Goal: Information Seeking & Learning: Learn about a topic

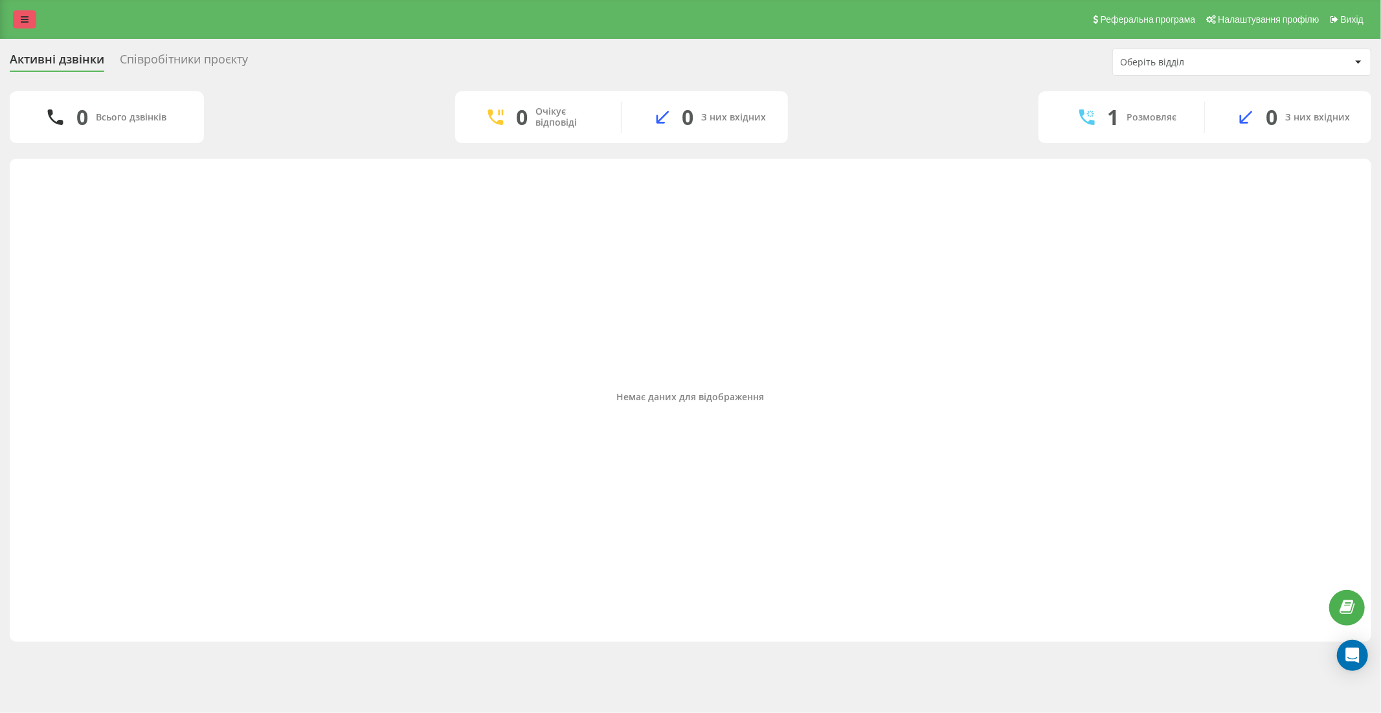
click at [27, 10] on link at bounding box center [24, 19] width 23 height 18
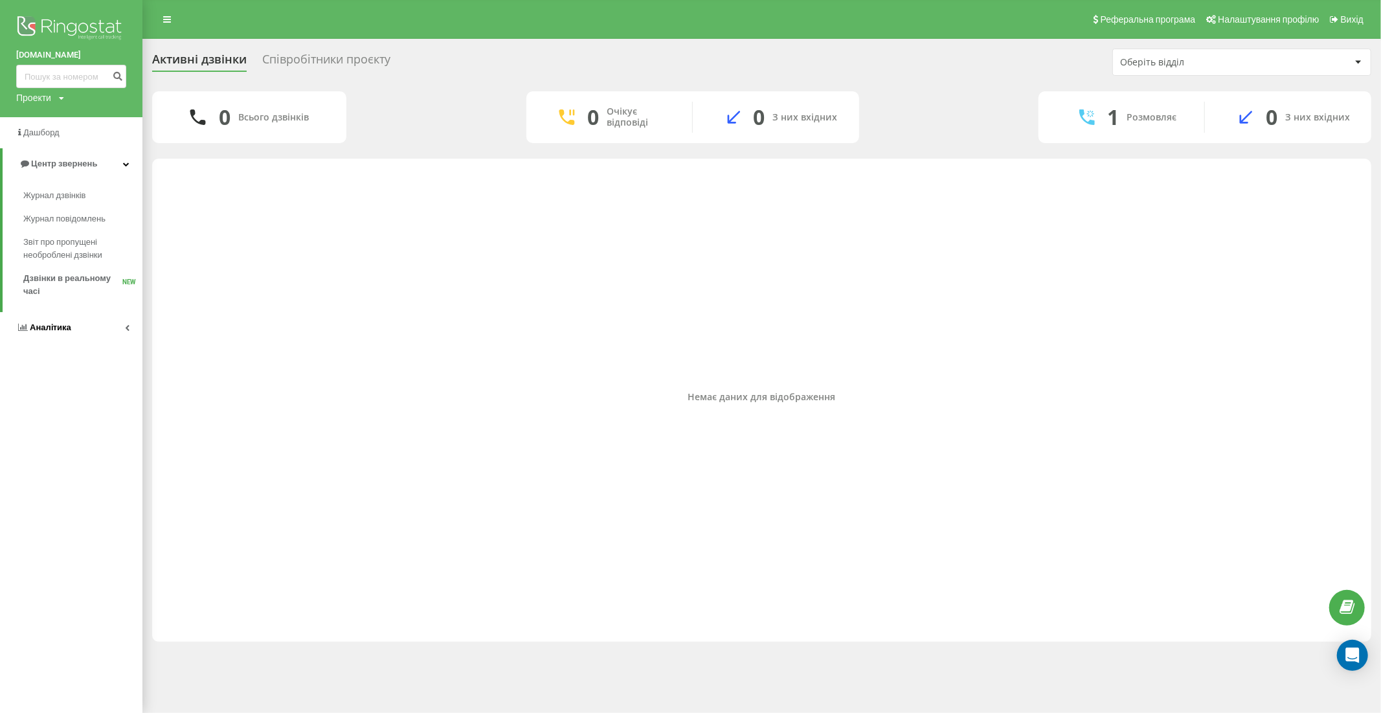
click at [81, 327] on link "Аналiтика" at bounding box center [71, 327] width 142 height 31
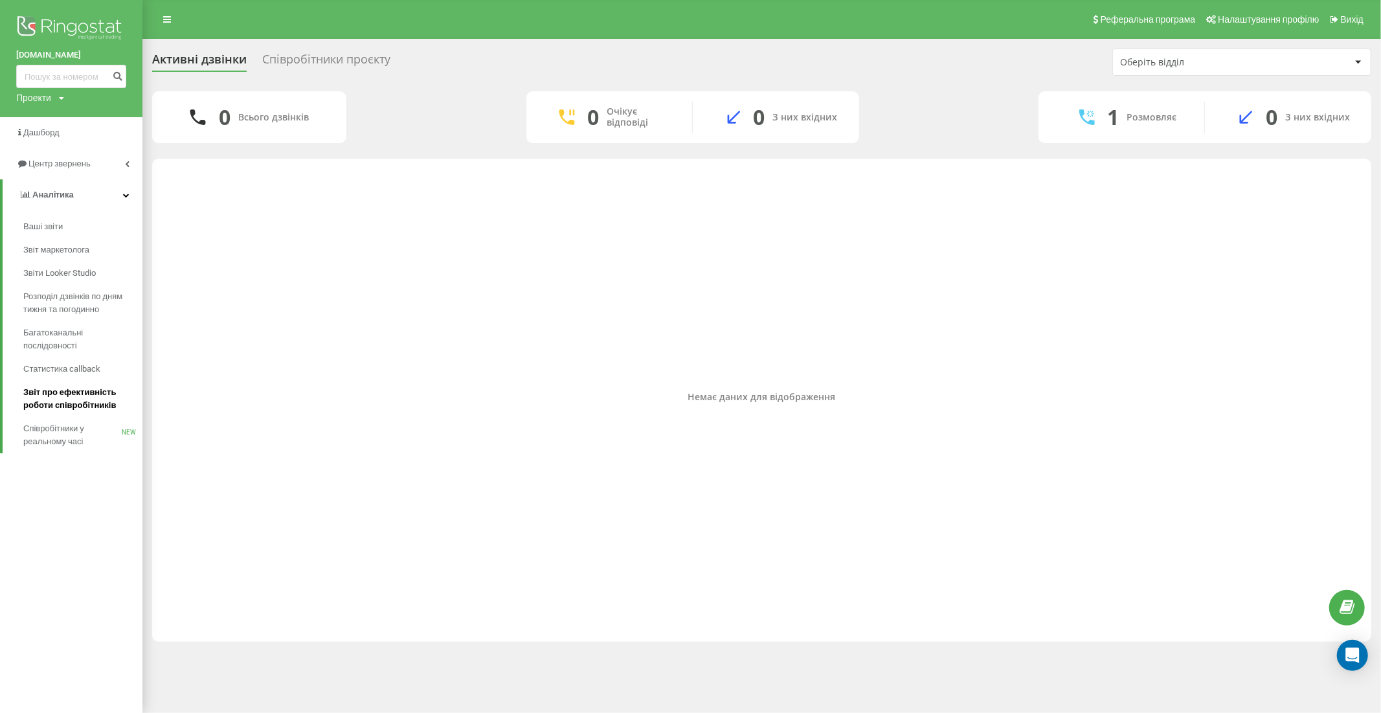
click at [69, 389] on span "Звіт про ефективність роботи співробітників" at bounding box center [79, 399] width 113 height 26
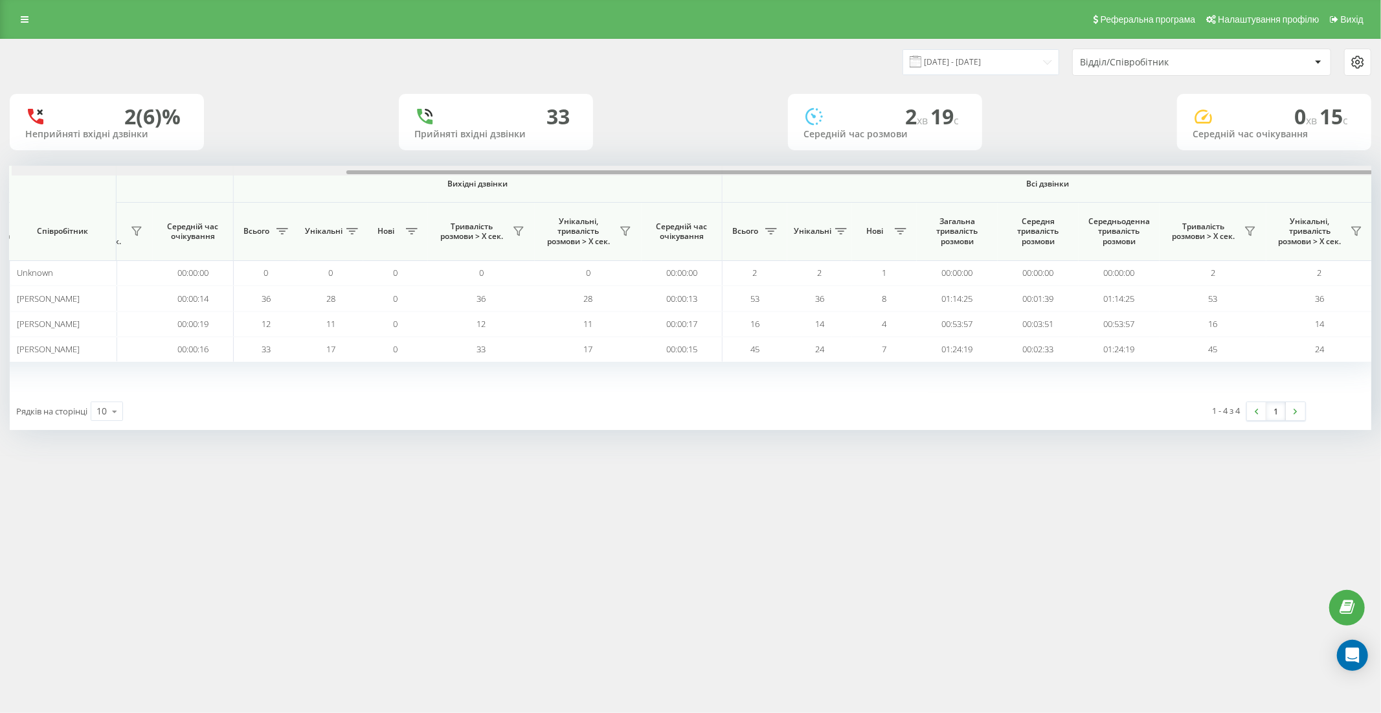
scroll to position [0, 444]
drag, startPoint x: 636, startPoint y: 172, endPoint x: 1091, endPoint y: 142, distance: 456.2
click at [1091, 142] on div "20.08.2025 - 20.08.2025 Відділ/Співробітник 2 (6)% Неприйняті вхідні дзвінки 33…" at bounding box center [691, 234] width 1362 height 390
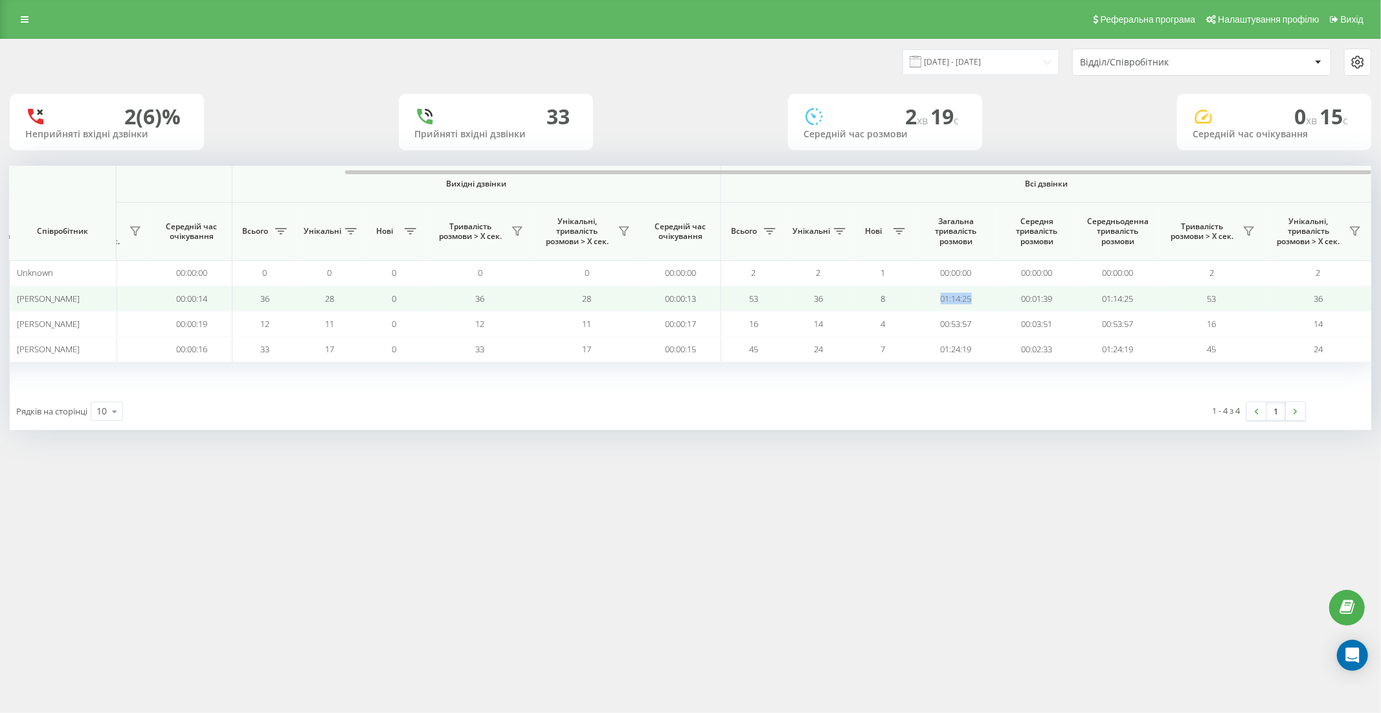
drag, startPoint x: 974, startPoint y: 300, endPoint x: 936, endPoint y: 300, distance: 38.2
click at [936, 300] on td "01:14:25" at bounding box center [956, 298] width 81 height 25
copy td "01:14:25"
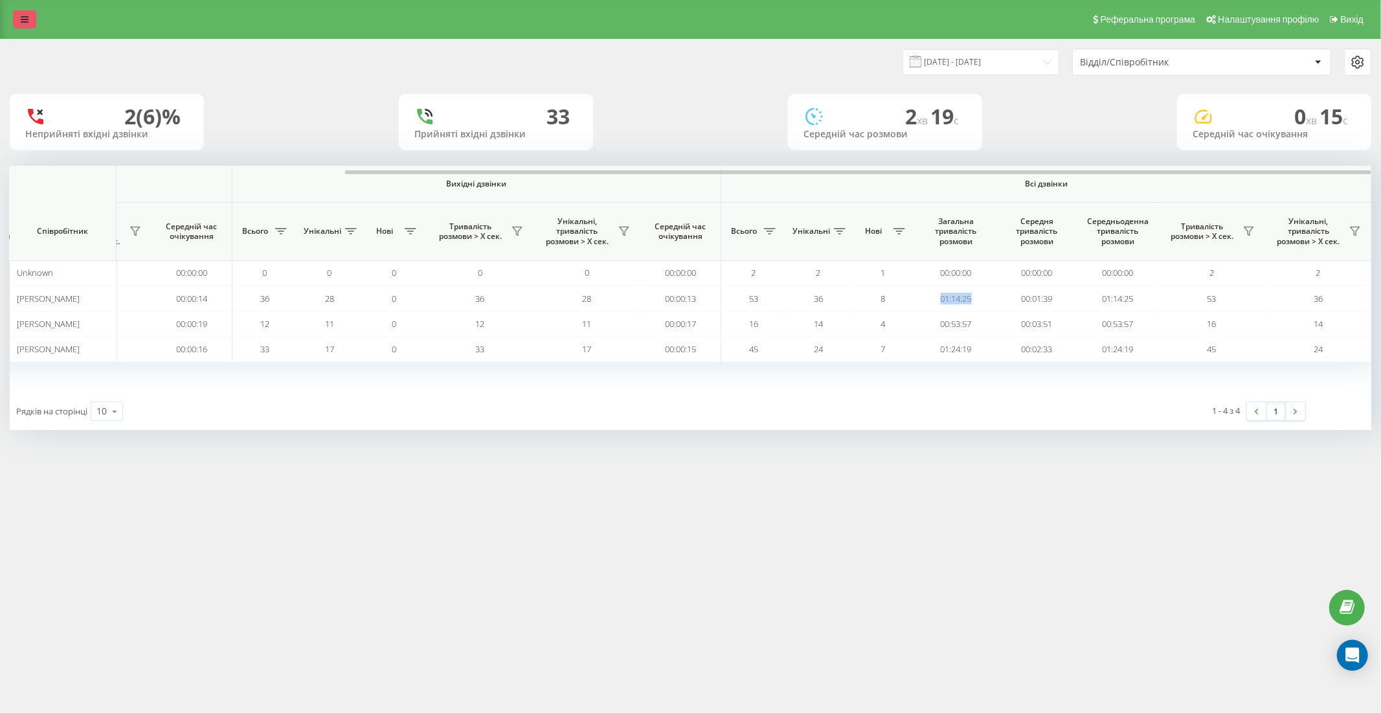
click at [17, 19] on link at bounding box center [24, 19] width 23 height 18
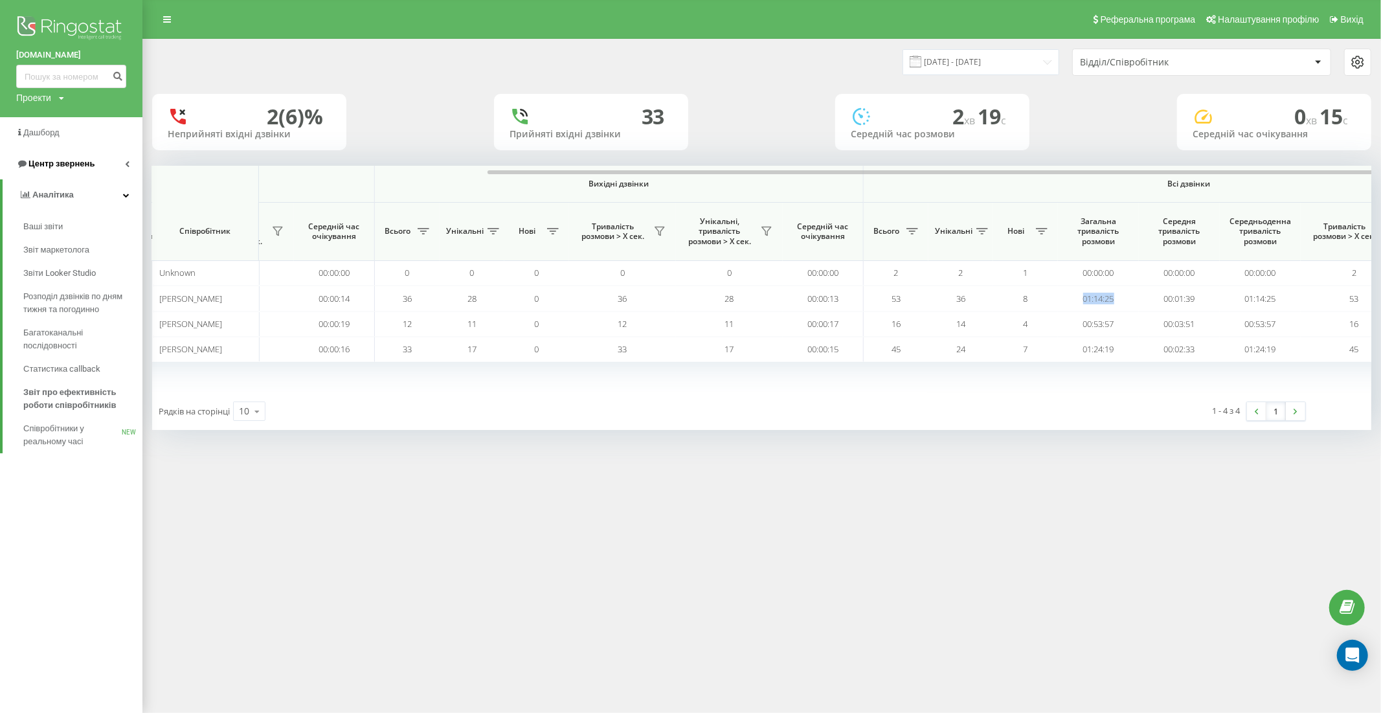
click at [69, 161] on span "Центр звернень" at bounding box center [61, 164] width 66 height 10
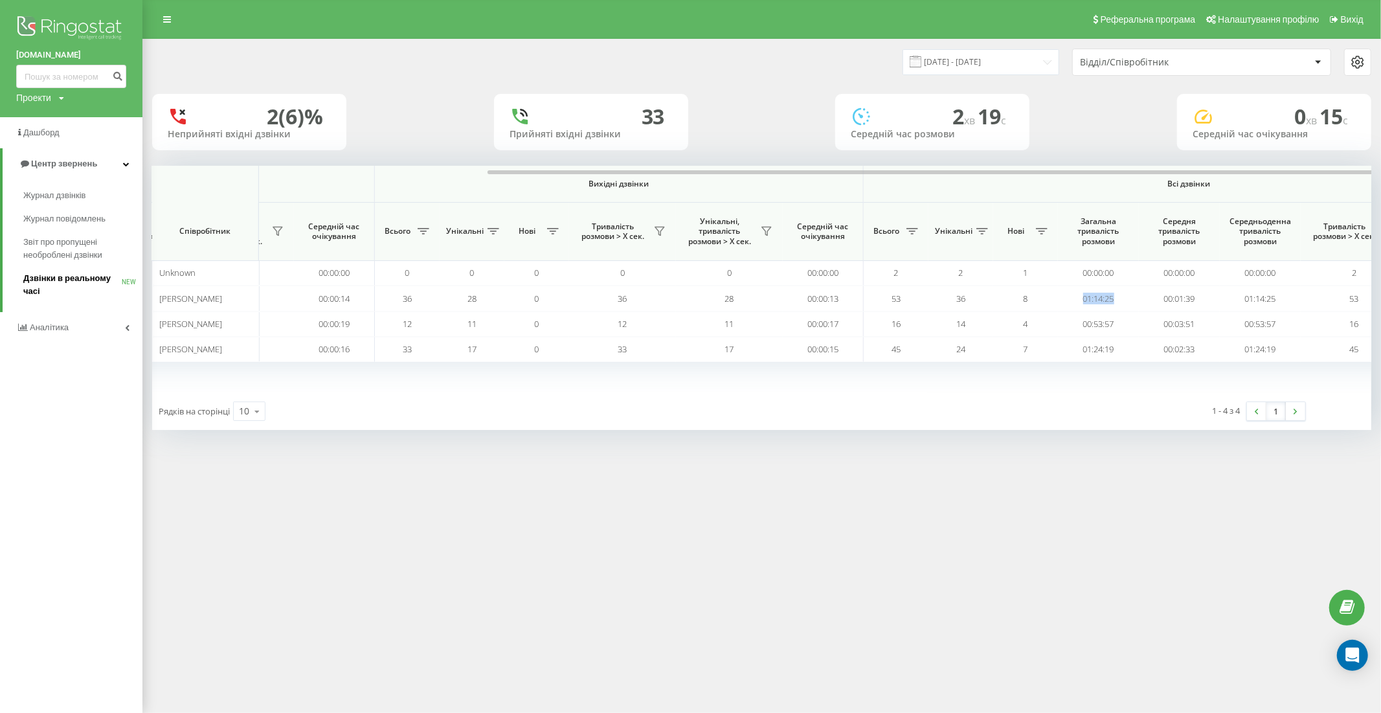
click at [71, 279] on span "Дзвінки в реальному часі" at bounding box center [72, 285] width 98 height 26
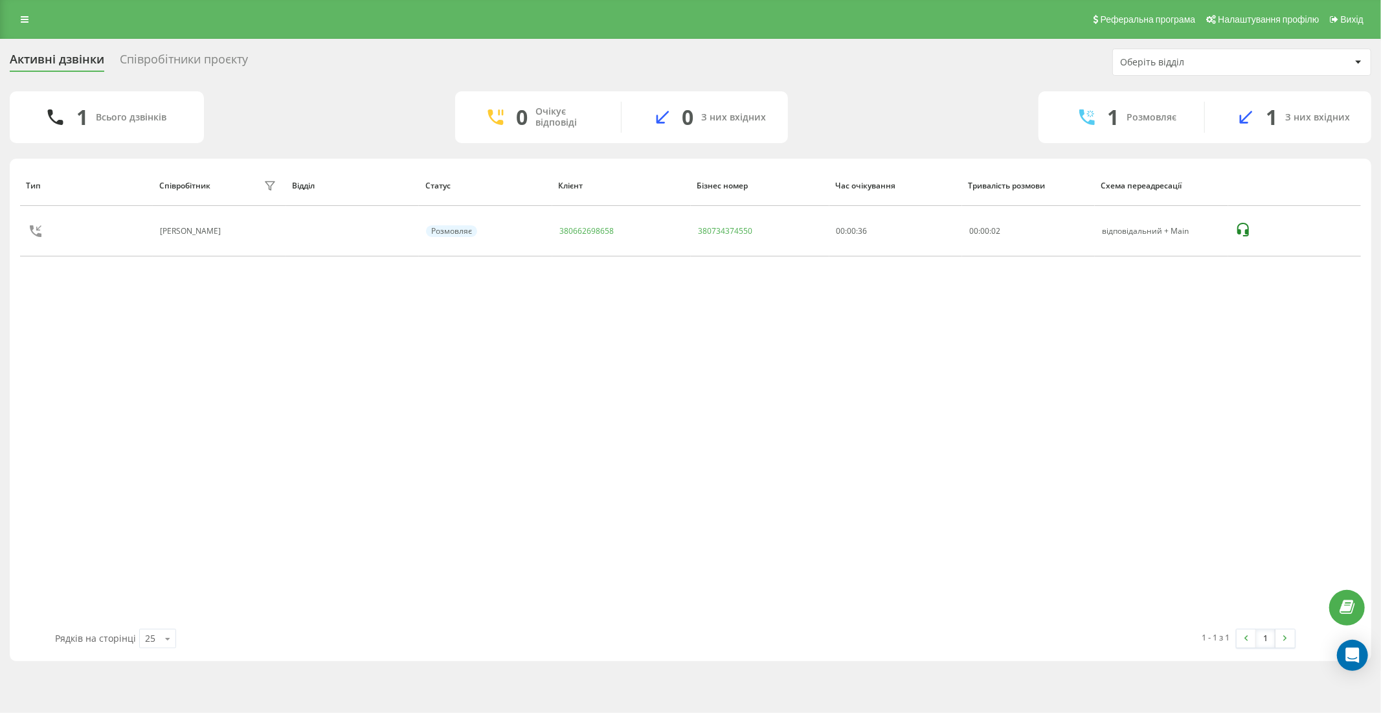
click at [668, 422] on div "Тип Співробітник фільтру Відділ Статус Клієнт Бізнес номер Час очікування Трива…" at bounding box center [690, 397] width 1341 height 464
click at [684, 515] on div "Тип Співробітник фільтру Відділ Статус Клієнт Бізнес номер Час очікування Трива…" at bounding box center [690, 397] width 1341 height 464
click at [1231, 390] on div "Тип Співробітник фільтру Відділ Статус Клієнт Бізнес номер Час очікування Трива…" at bounding box center [690, 397] width 1341 height 464
click at [728, 423] on div "Тип Співробітник фільтру Відділ Статус Клієнт Бізнес номер Час очікування Трива…" at bounding box center [690, 397] width 1341 height 464
